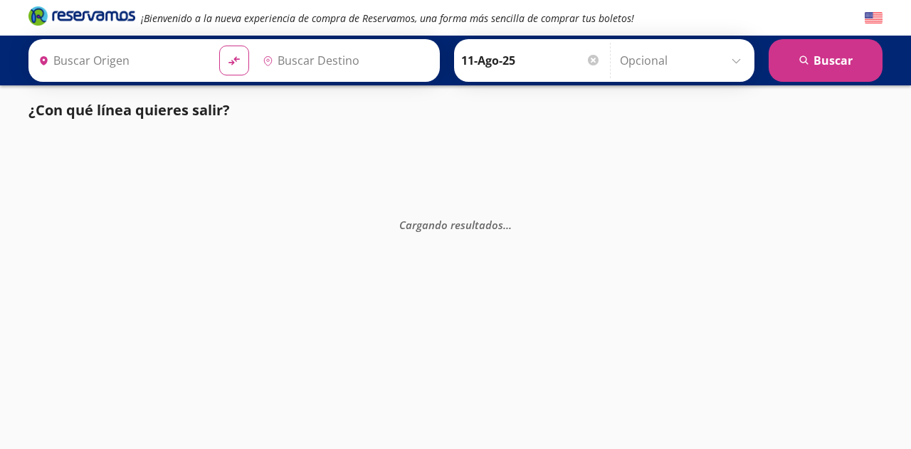
type input "Santiago de Querétaro, [GEOGRAPHIC_DATA]"
type input "Tlalnepantla , [GEOGRAPHIC_DATA]"
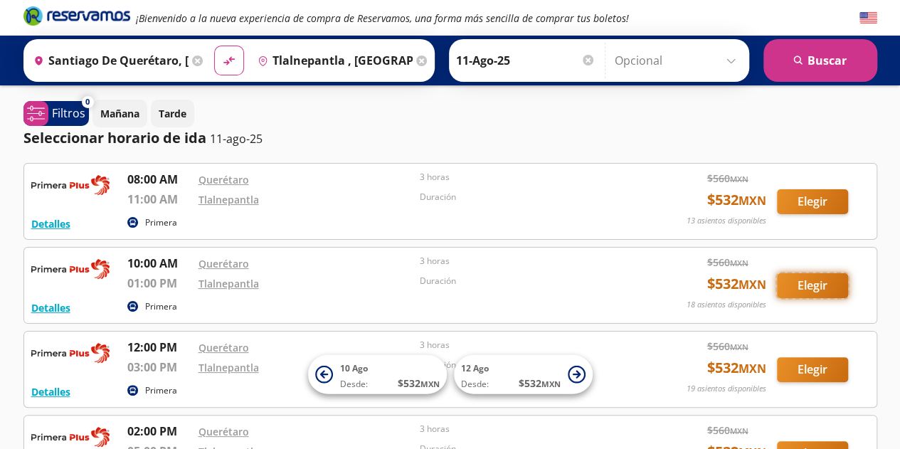
click at [820, 280] on button "Elegir" at bounding box center [812, 285] width 71 height 25
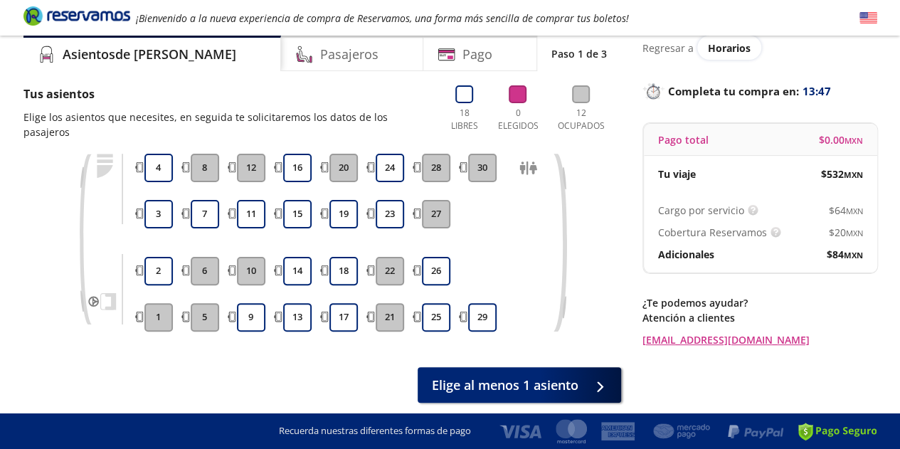
scroll to position [56, 0]
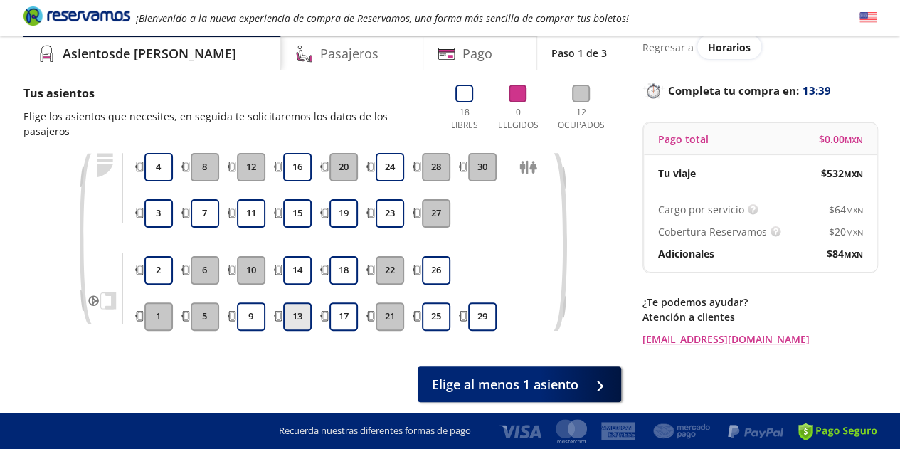
click at [302, 302] on button "13" at bounding box center [297, 316] width 28 height 28
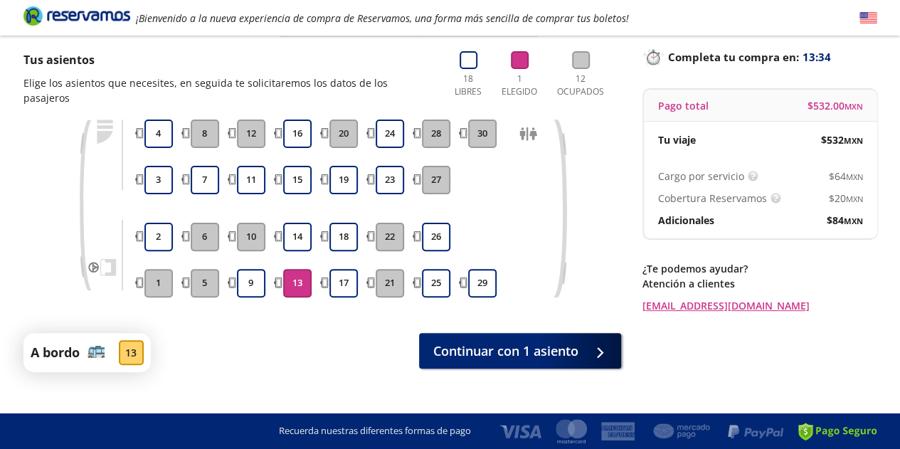
scroll to position [97, 0]
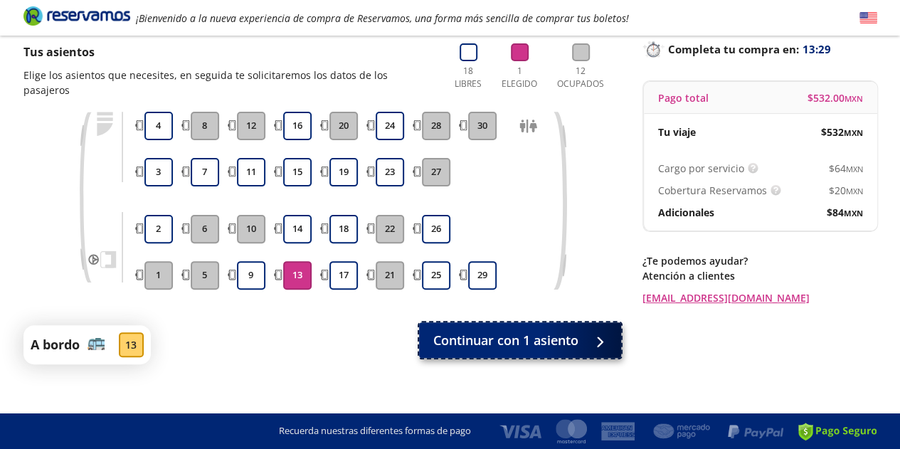
click at [554, 331] on span "Continuar con 1 asiento" at bounding box center [505, 340] width 145 height 19
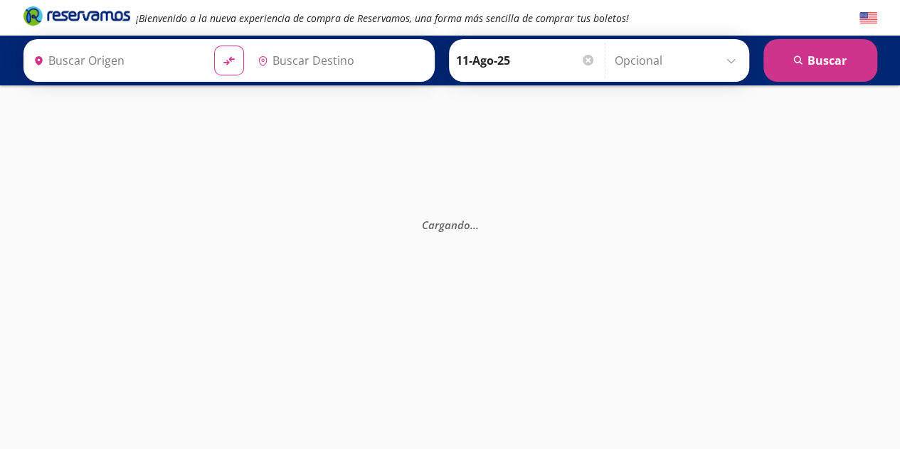
type input "Santiago de Querétaro, [GEOGRAPHIC_DATA]"
type input "Tlalnepantla , [GEOGRAPHIC_DATA]"
